Goal: Check status: Check status

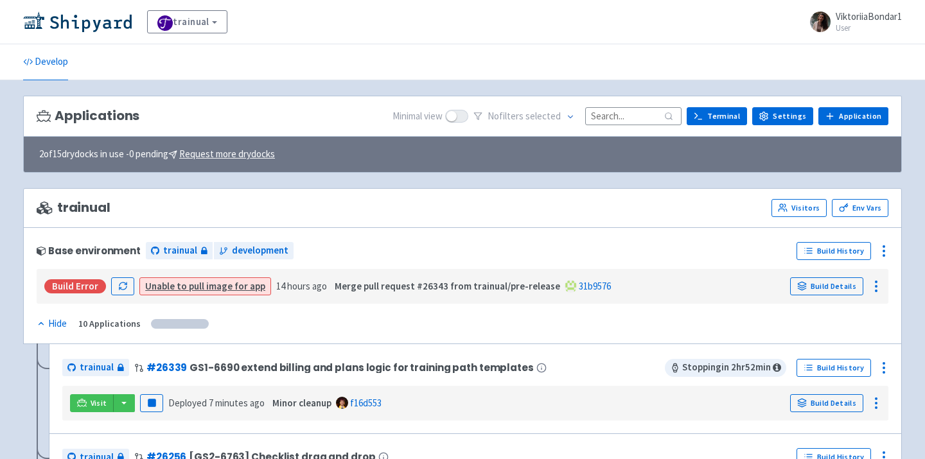
click at [630, 105] on div "Applications Minimal view No filter s selected Terminal Settings Application Te…" at bounding box center [462, 117] width 879 height 42
click at [623, 117] on input at bounding box center [633, 115] width 96 height 17
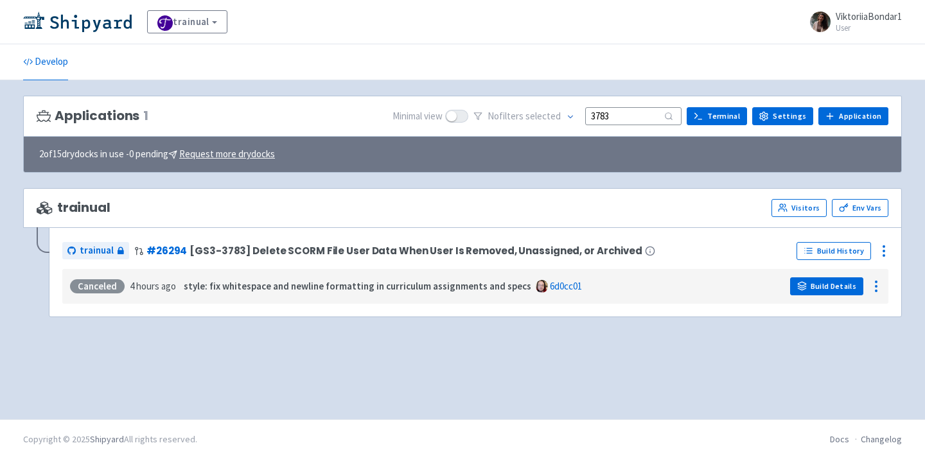
type input "3783"
click at [820, 286] on link "Build Details" at bounding box center [826, 287] width 73 height 18
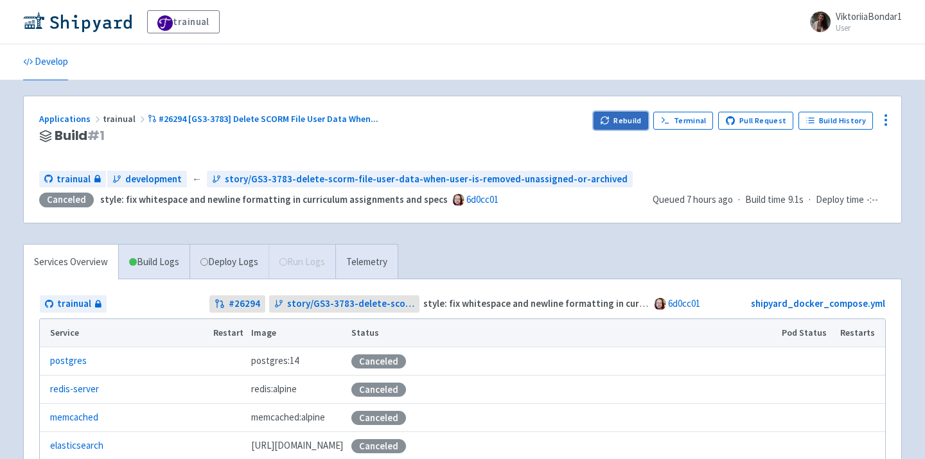
click at [630, 115] on button "Rebuild" at bounding box center [621, 121] width 55 height 18
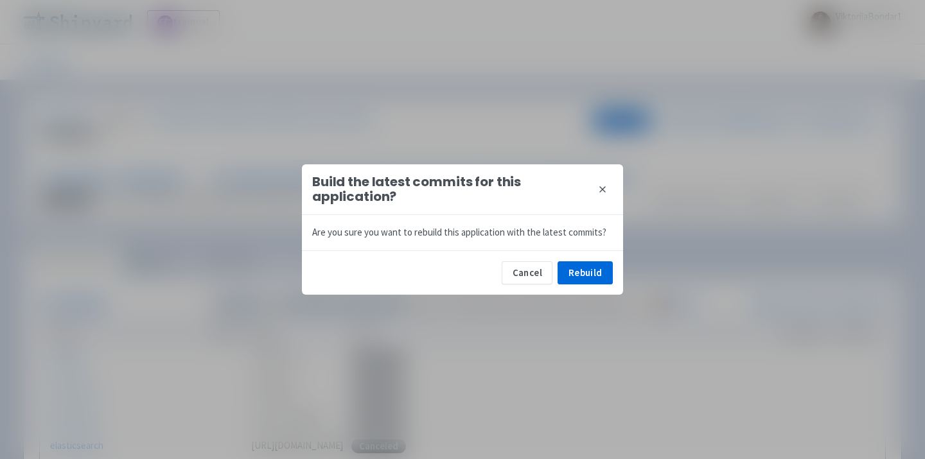
click at [610, 185] on button "close" at bounding box center [602, 189] width 21 height 21
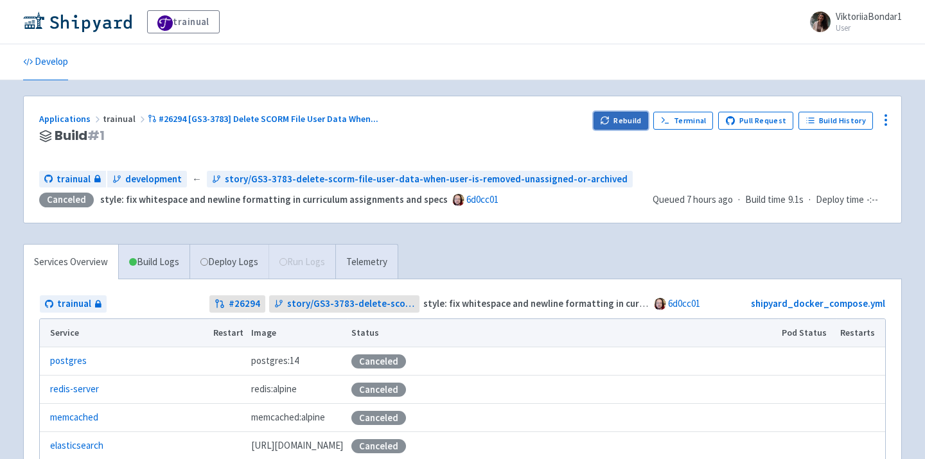
click at [632, 121] on button "Rebuild" at bounding box center [621, 121] width 55 height 18
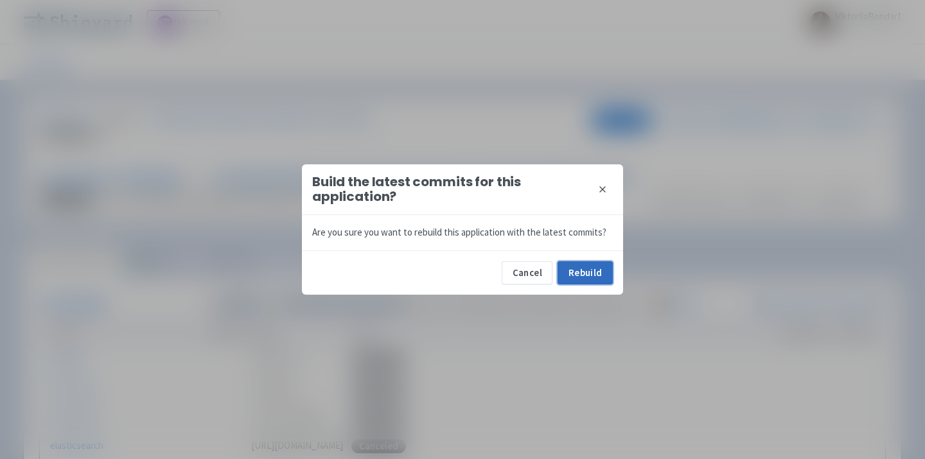
click at [576, 272] on button "Rebuild" at bounding box center [585, 272] width 55 height 23
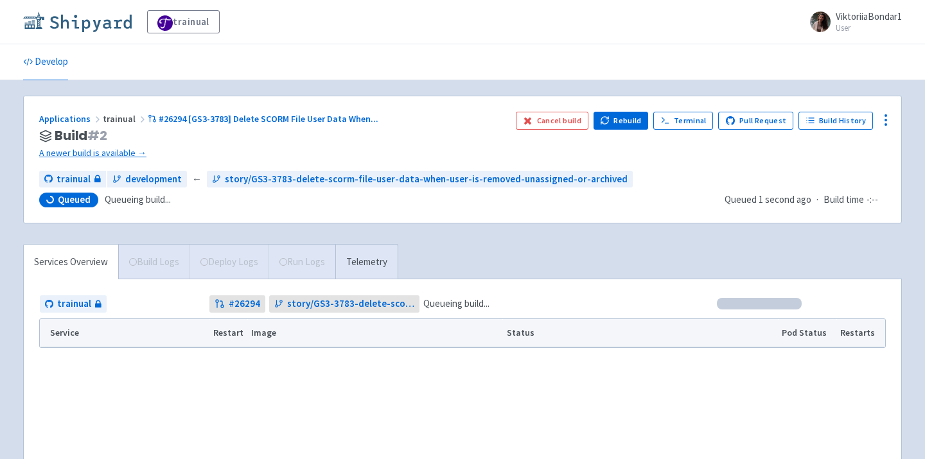
click at [82, 25] on img at bounding box center [77, 22] width 109 height 21
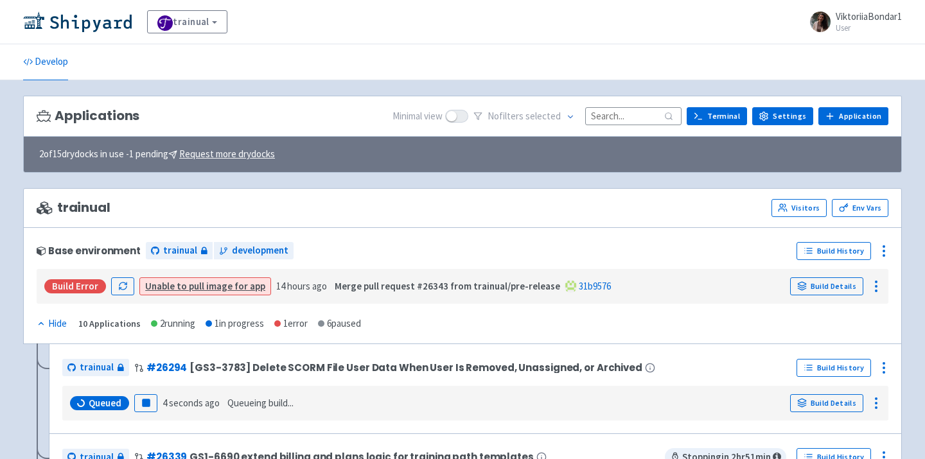
click at [626, 114] on input at bounding box center [633, 115] width 96 height 17
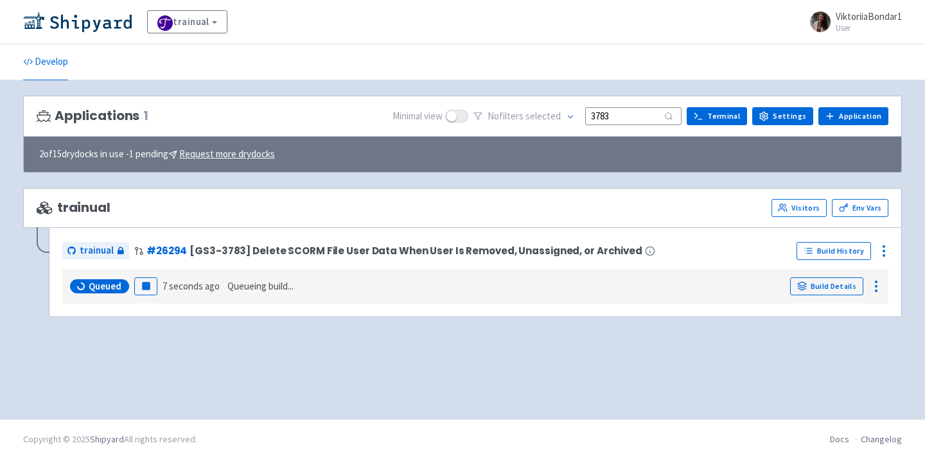
type input "3783"
